Goal: Task Accomplishment & Management: Use online tool/utility

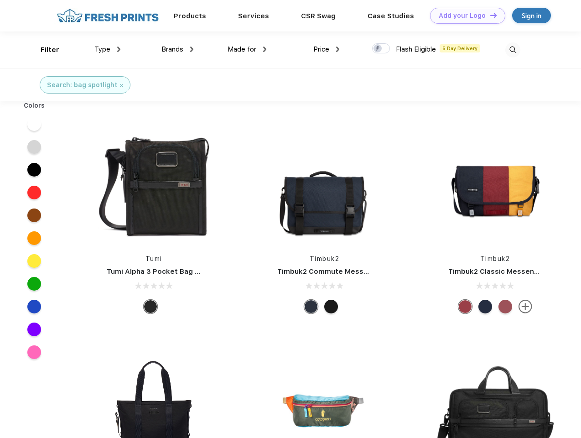
click at [465, 16] on link "Add your Logo Design Tool" at bounding box center [467, 16] width 75 height 16
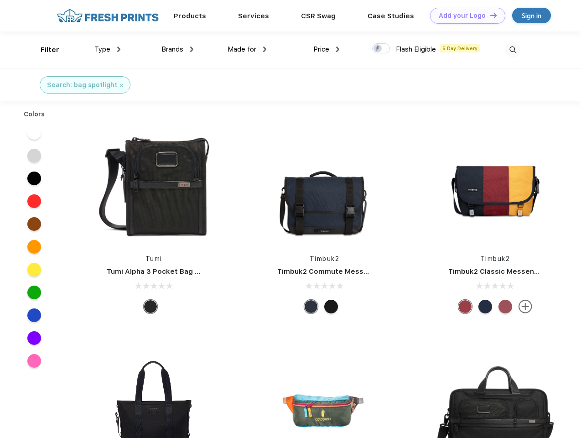
click at [0, 0] on div "Design Tool" at bounding box center [0, 0] width 0 height 0
click at [490, 15] on link "Add your Logo Design Tool" at bounding box center [467, 16] width 75 height 16
click at [44, 50] on div "Filter" at bounding box center [50, 50] width 19 height 10
click at [108, 49] on span "Type" at bounding box center [102, 49] width 16 height 8
click at [178, 49] on span "Brands" at bounding box center [173, 49] width 22 height 8
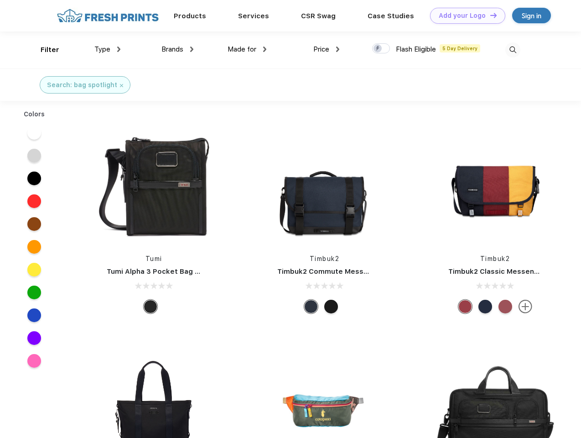
click at [247, 49] on span "Made for" at bounding box center [242, 49] width 29 height 8
click at [327, 49] on span "Price" at bounding box center [322, 49] width 16 height 8
click at [382, 49] on div at bounding box center [381, 48] width 18 height 10
click at [378, 49] on input "checkbox" at bounding box center [375, 46] width 6 height 6
click at [513, 50] on img at bounding box center [513, 49] width 15 height 15
